Goal: Transaction & Acquisition: Obtain resource

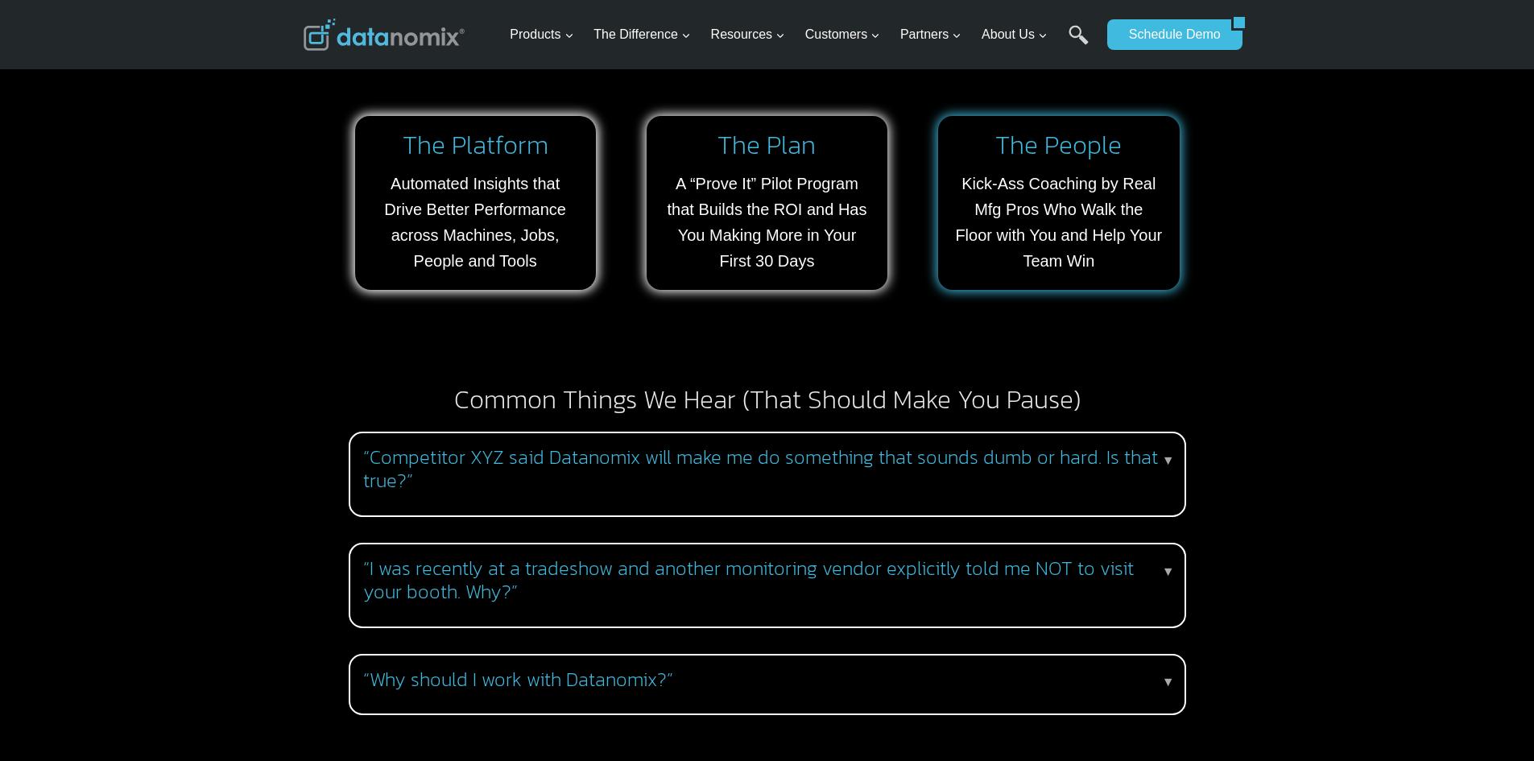
scroll to position [1288, 0]
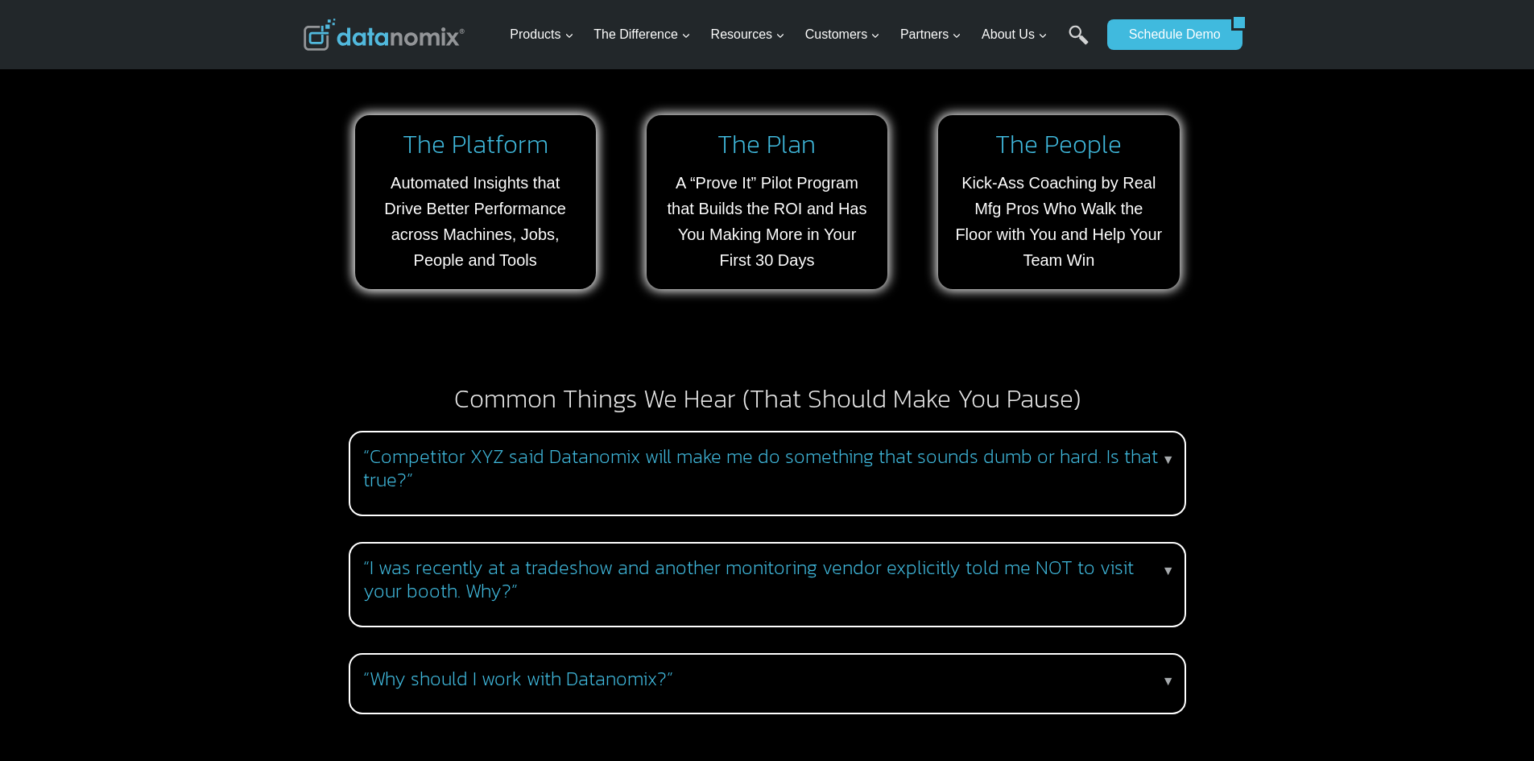
click at [891, 468] on h3 "“Competitor XYZ said Datanomix will make me do something that sounds dumb or ha…" at bounding box center [764, 468] width 802 height 47
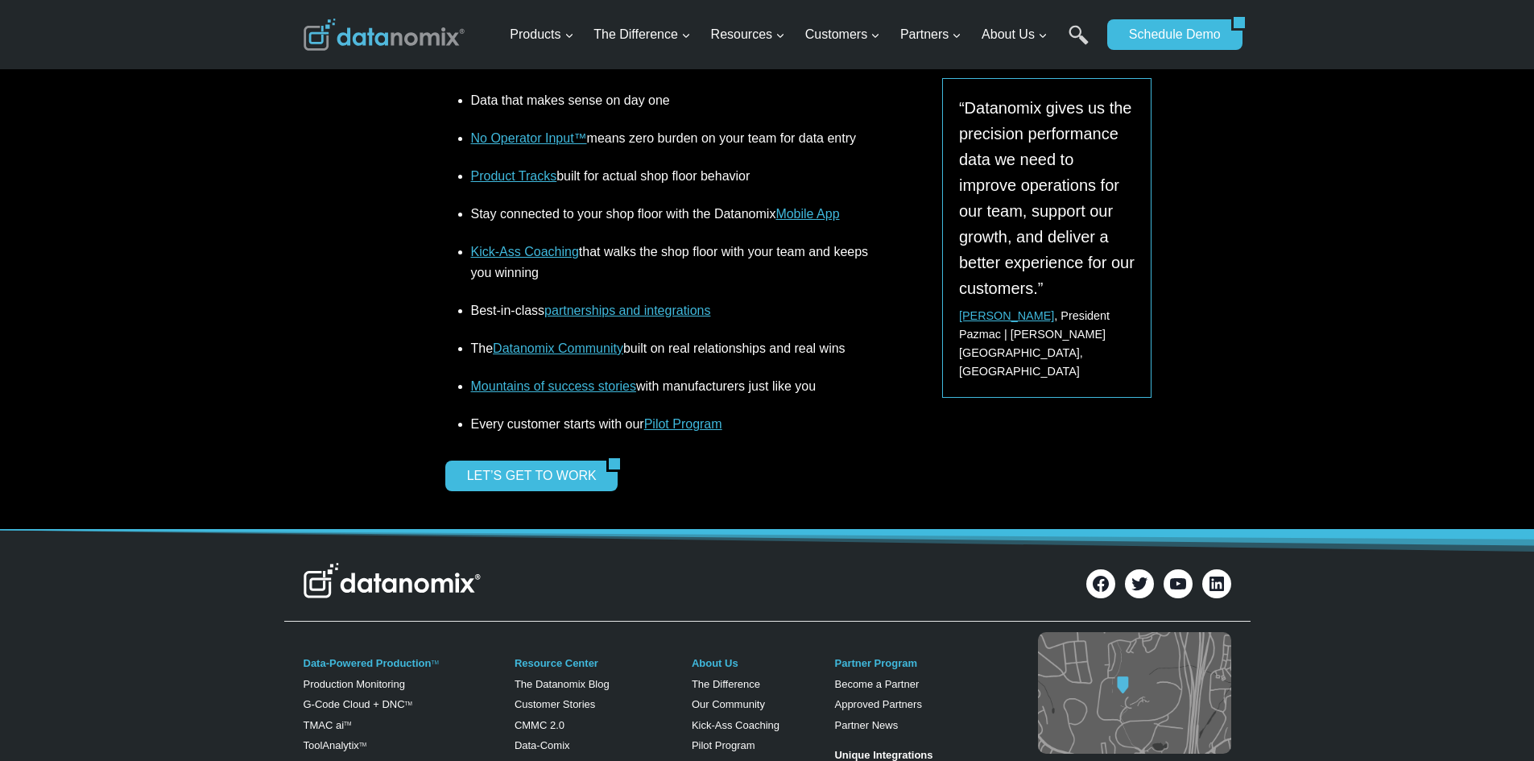
scroll to position [2335, 0]
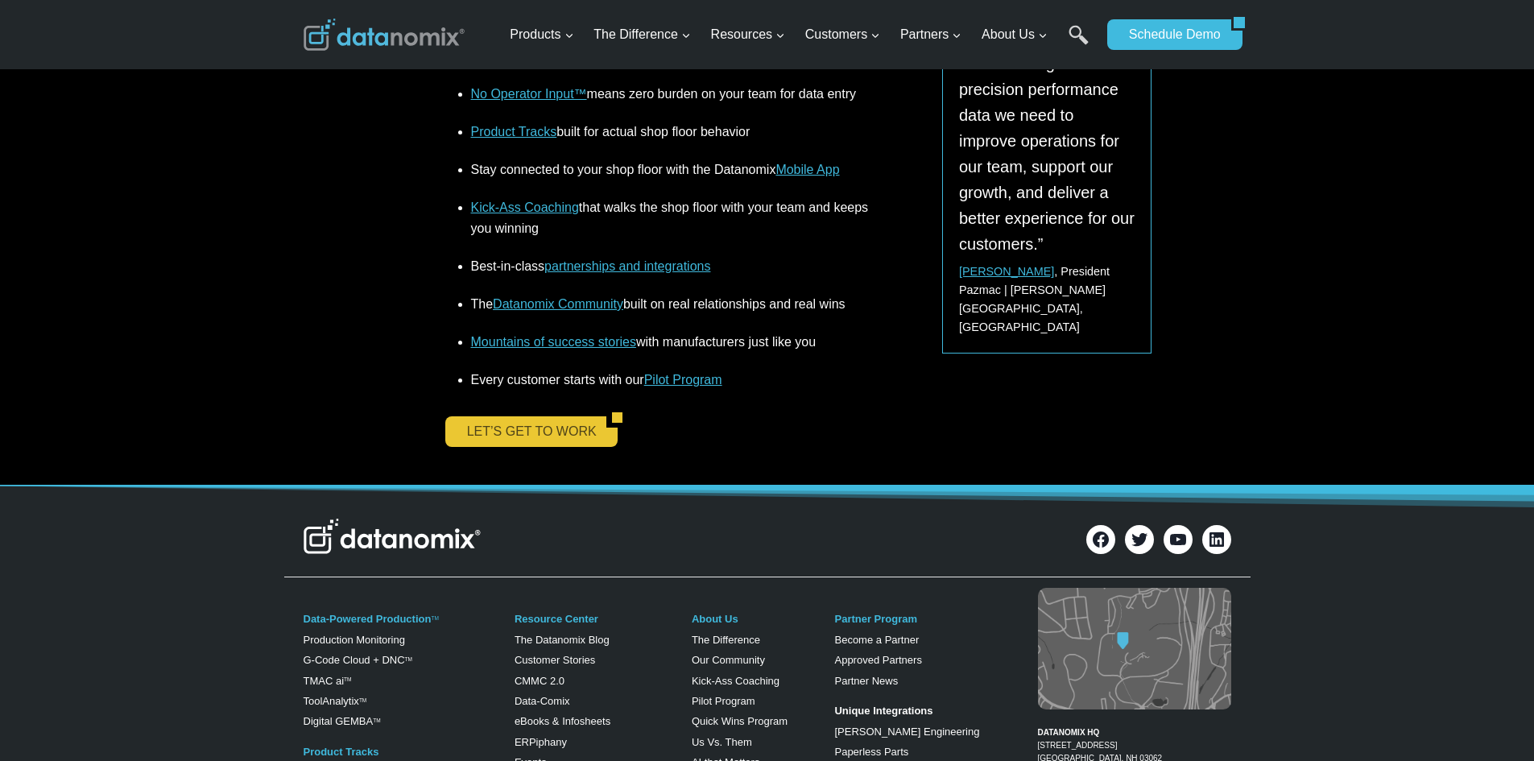
click at [521, 416] on link "LET’S GET TO WORK" at bounding box center [526, 431] width 162 height 31
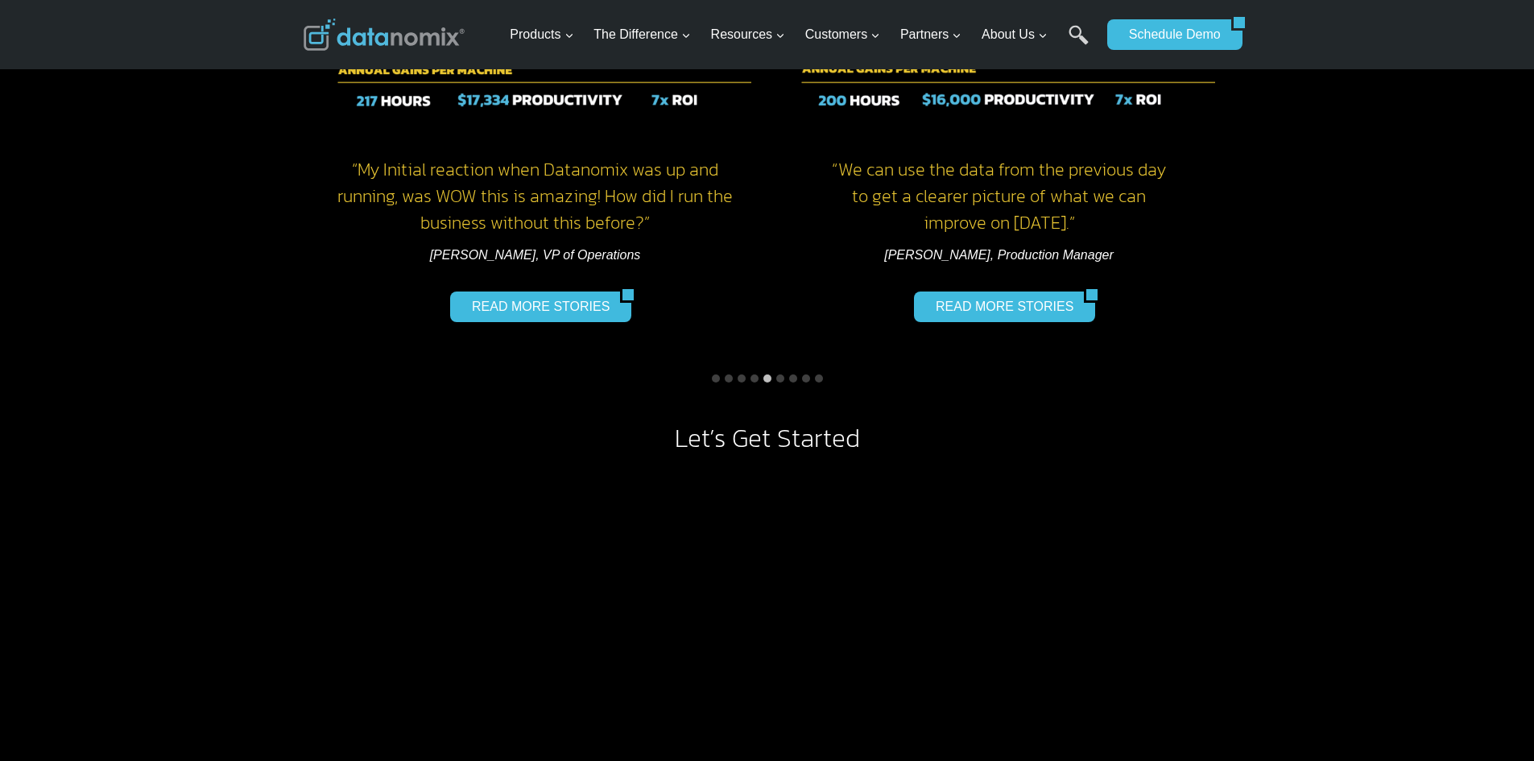
scroll to position [1288, 0]
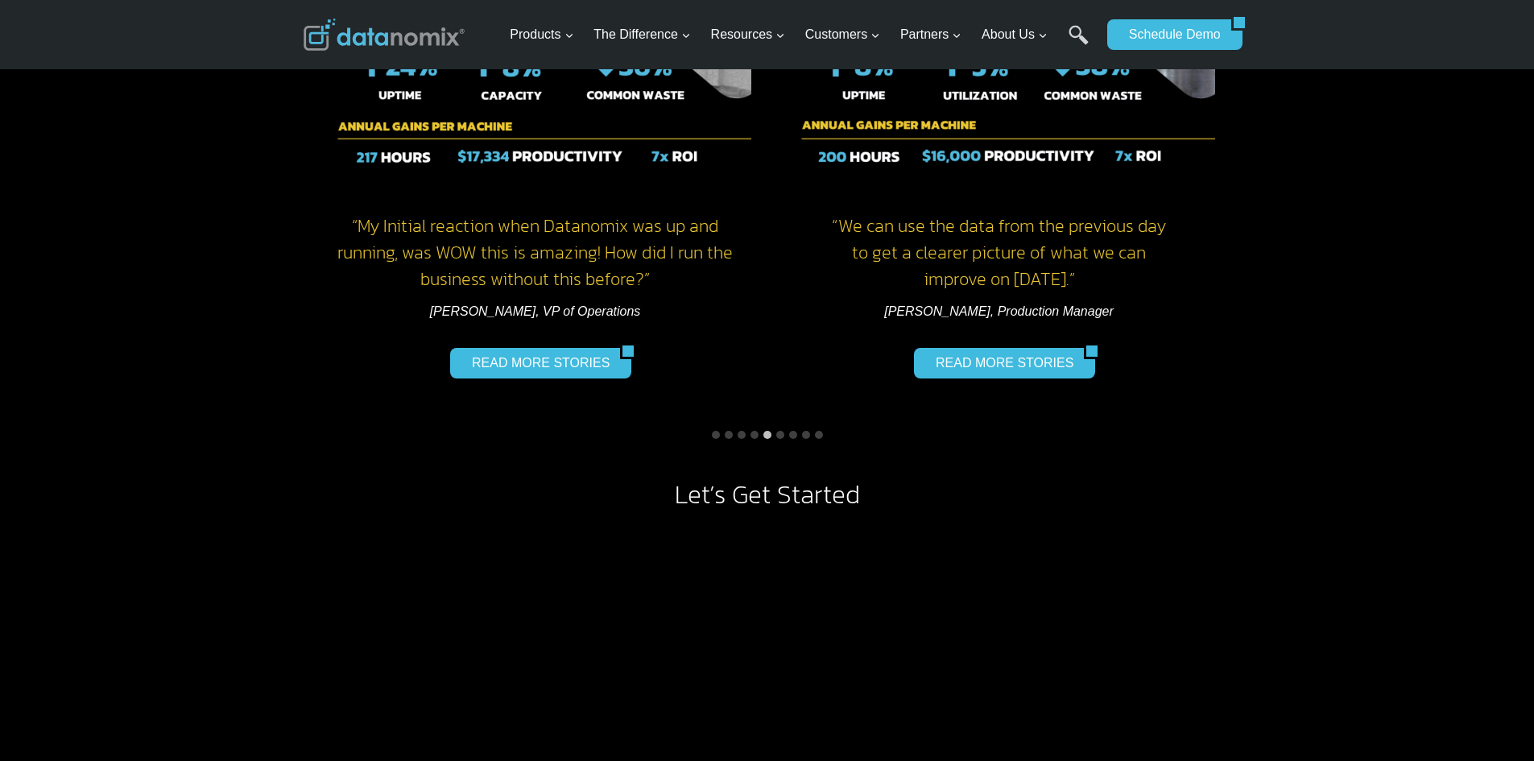
drag, startPoint x: 730, startPoint y: 436, endPoint x: 722, endPoint y: 439, distance: 8.4
click at [730, 436] on button "Go to slide 2" at bounding box center [729, 435] width 8 height 8
